Goal: Use online tool/utility: Utilize a website feature to perform a specific function

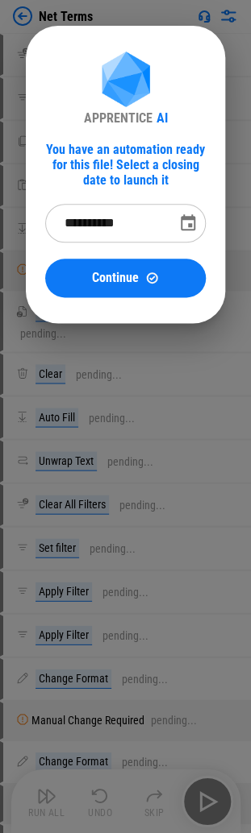
click at [231, 29] on div "**********" at bounding box center [125, 174] width 251 height 349
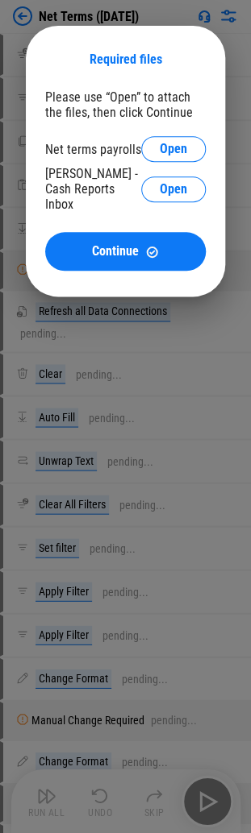
click at [226, 227] on div "Required files Please use “Open” to attach the files, then click Continue Net t…" at bounding box center [125, 161] width 251 height 322
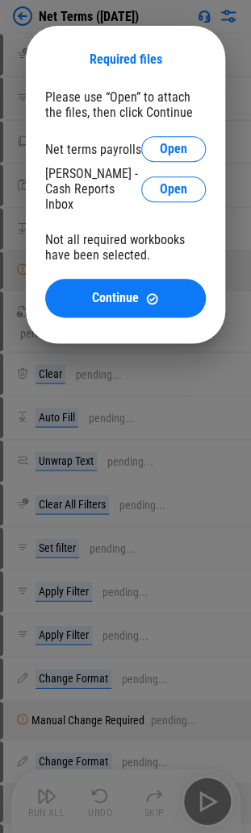
click at [219, 251] on div "Required files Please use “Open” to attach the files, then click Continue Net t…" at bounding box center [125, 184] width 199 height 317
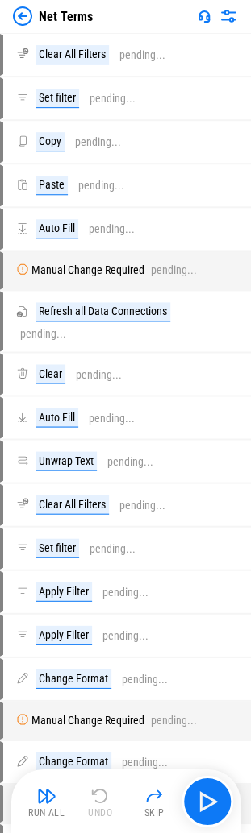
click at [26, 15] on img at bounding box center [22, 15] width 19 height 19
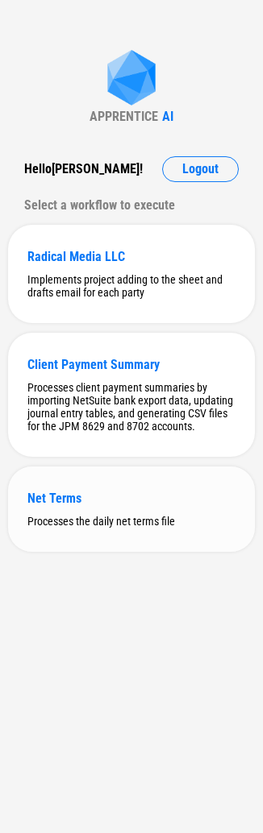
click at [131, 506] on div "Net Terms" at bounding box center [131, 498] width 208 height 15
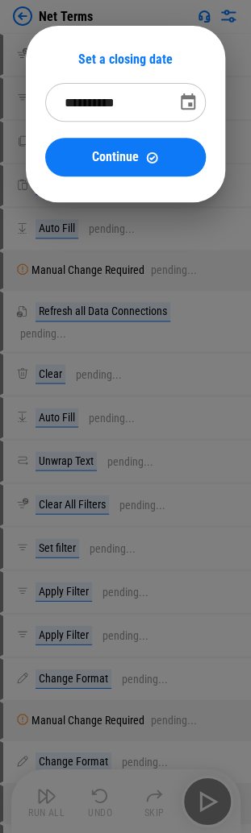
click at [192, 109] on icon "Choose date, selected date is Sep 14, 2025" at bounding box center [187, 101] width 15 height 16
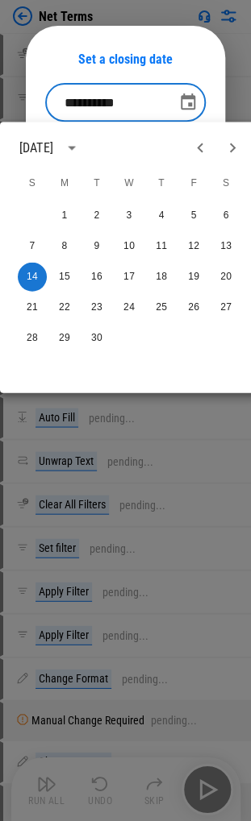
click at [230, 149] on icon "Next month" at bounding box center [231, 147] width 19 height 19
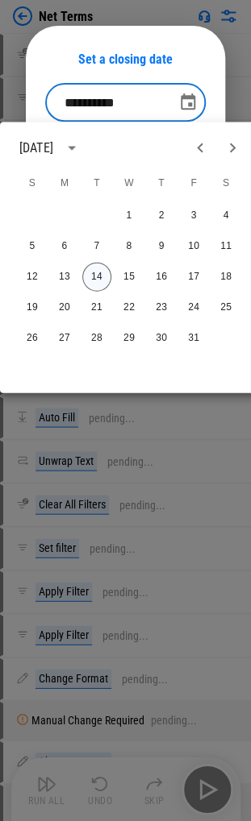
click at [92, 272] on button "14" at bounding box center [96, 276] width 29 height 29
type input "**********"
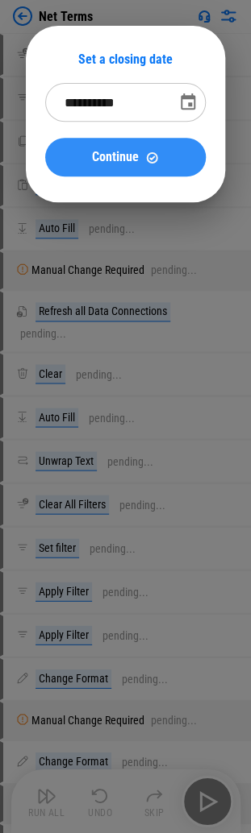
click at [124, 169] on button "Continue" at bounding box center [125, 157] width 160 height 39
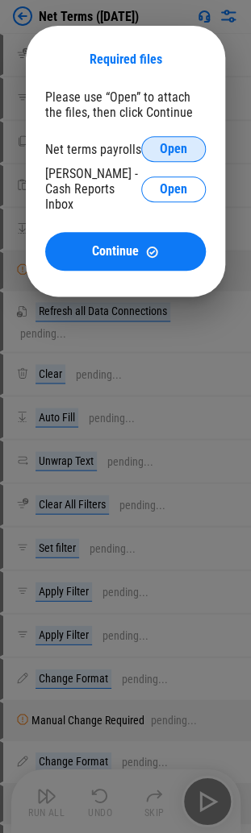
click at [184, 145] on span "Open" at bounding box center [173, 149] width 27 height 13
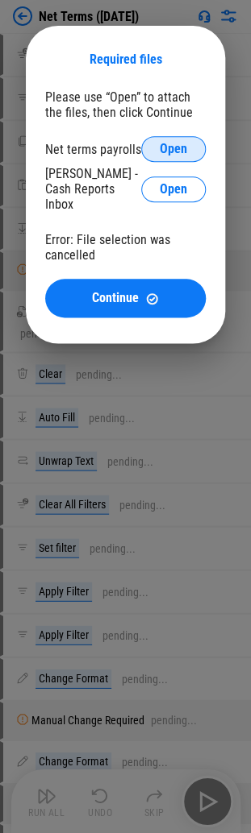
click at [201, 148] on button "Open" at bounding box center [173, 149] width 64 height 26
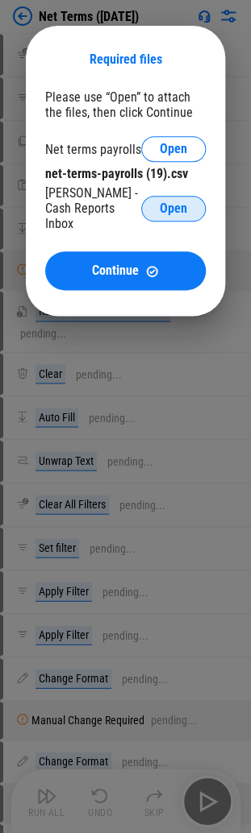
click at [172, 202] on span "Open" at bounding box center [173, 208] width 27 height 13
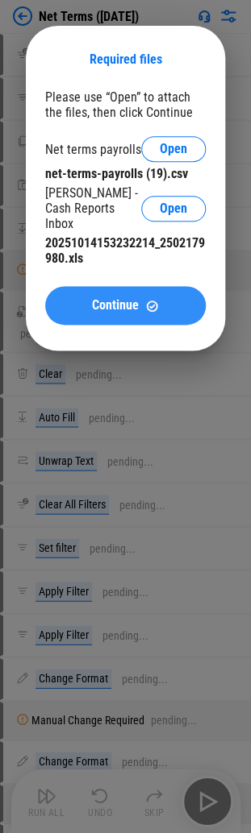
click at [177, 299] on div "Continue" at bounding box center [125, 306] width 122 height 14
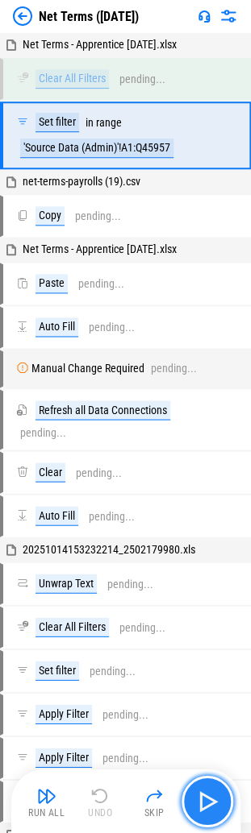
click at [212, 796] on img "button" at bounding box center [207, 801] width 26 height 26
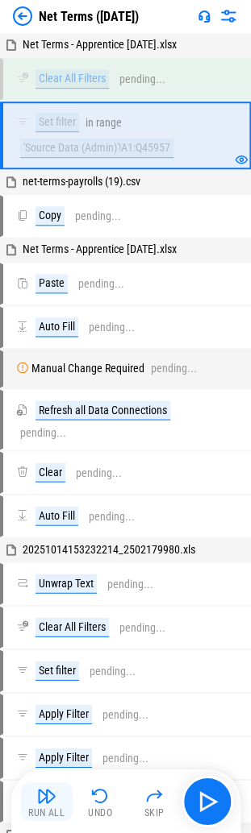
click at [56, 804] on button "Run All" at bounding box center [47, 800] width 52 height 39
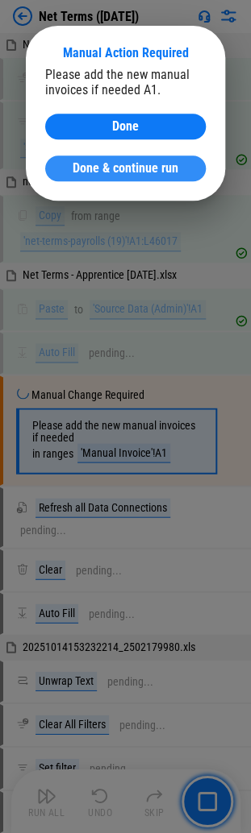
drag, startPoint x: 134, startPoint y: 135, endPoint x: 129, endPoint y: 158, distance: 23.1
click at [129, 158] on div "Please add the new manual invoices if needed A1. Done Done & continue run" at bounding box center [125, 124] width 160 height 114
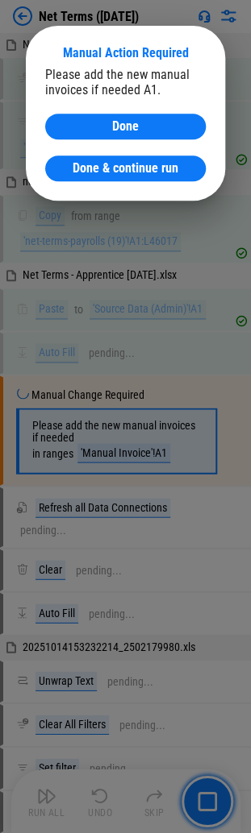
click at [124, 168] on span "Done & continue run" at bounding box center [126, 168] width 106 height 13
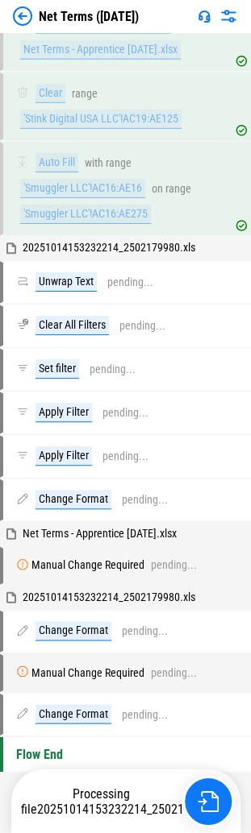
scroll to position [494, 0]
